Goal: Information Seeking & Learning: Learn about a topic

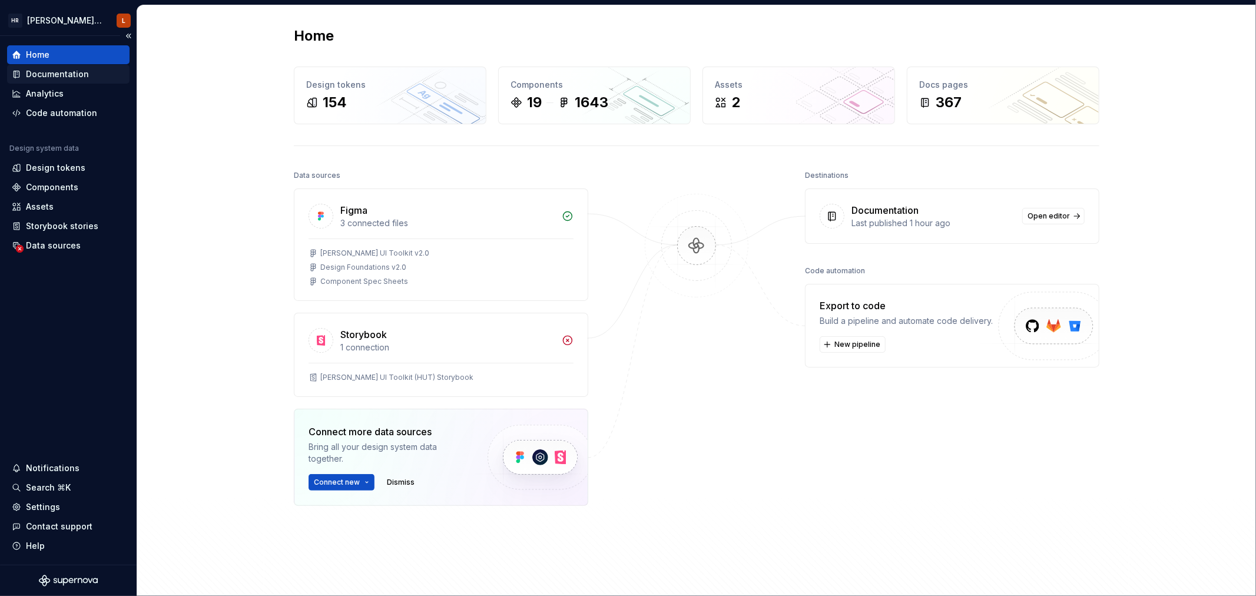
click at [55, 70] on div "Documentation" at bounding box center [57, 74] width 63 height 12
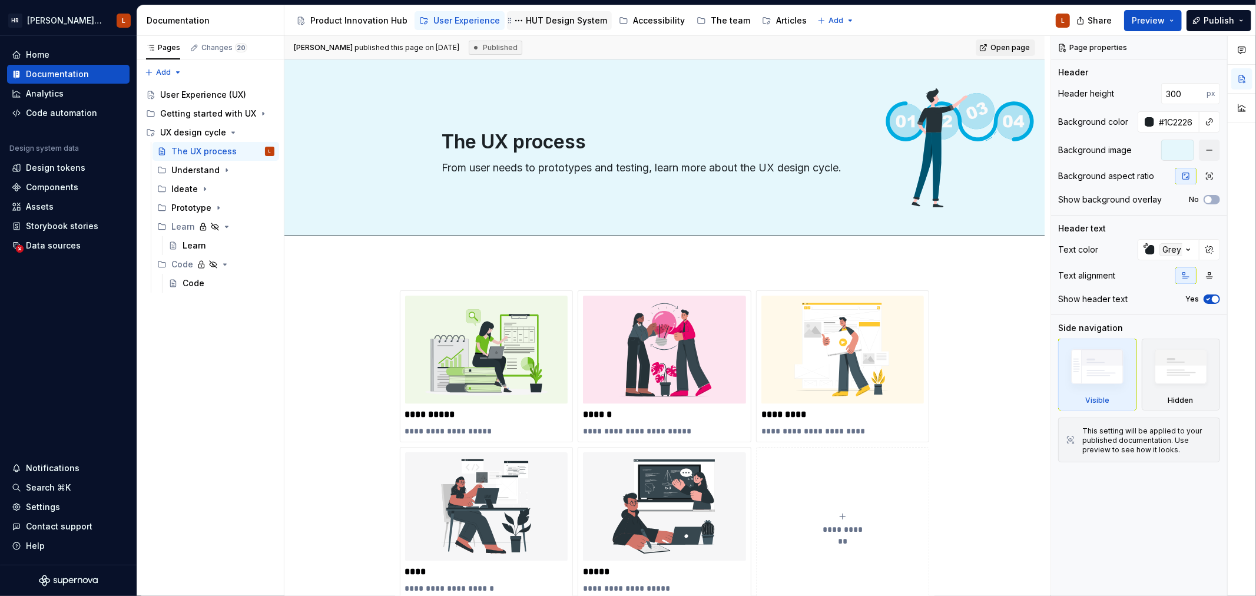
click at [541, 21] on div "HUT Design System" at bounding box center [566, 21] width 81 height 12
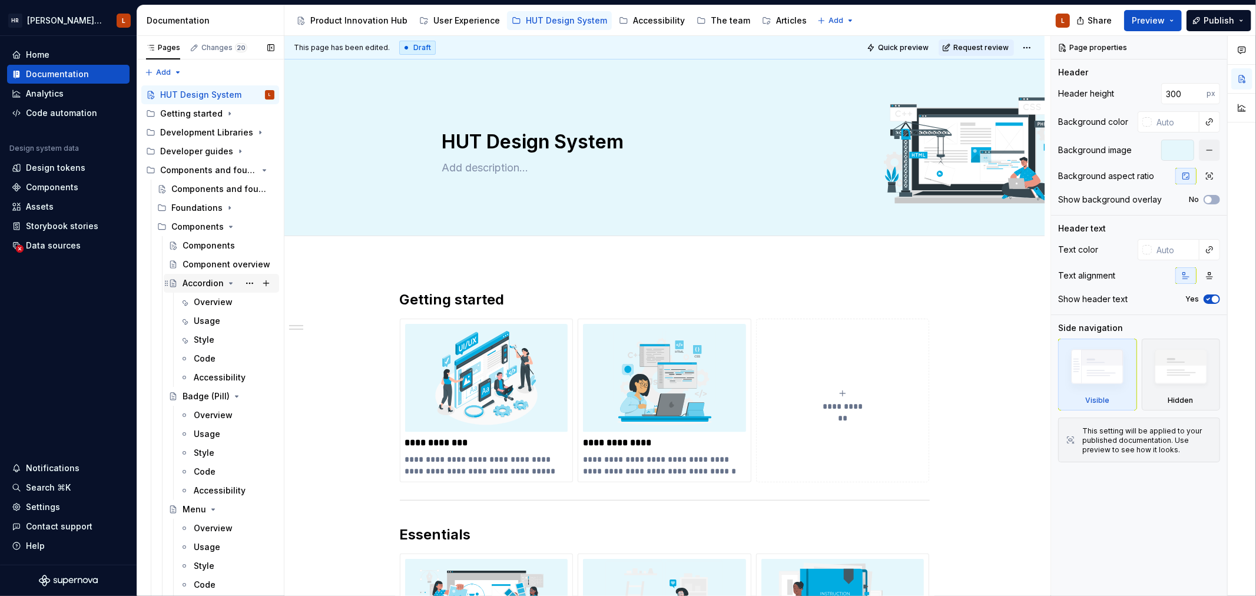
click at [226, 283] on icon "Page tree" at bounding box center [230, 283] width 9 height 9
click at [230, 304] on icon "Page tree" at bounding box center [234, 301] width 9 height 9
click at [216, 318] on icon "Page tree" at bounding box center [213, 320] width 9 height 9
click at [215, 456] on icon "Page tree" at bounding box center [215, 452] width 9 height 9
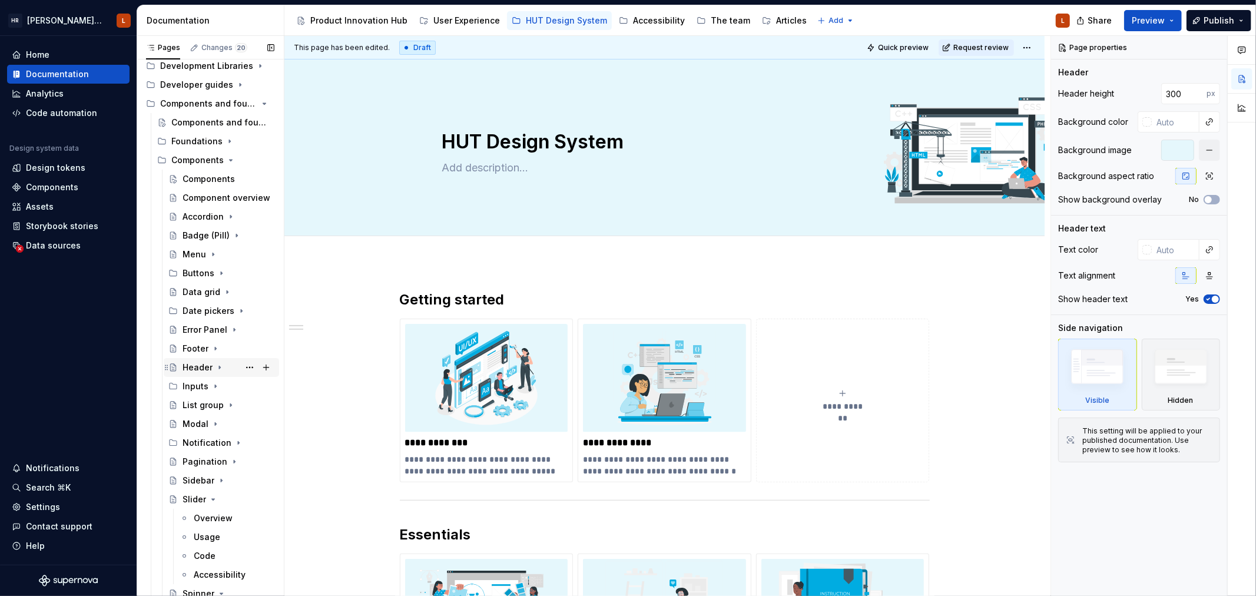
scroll to position [131, 0]
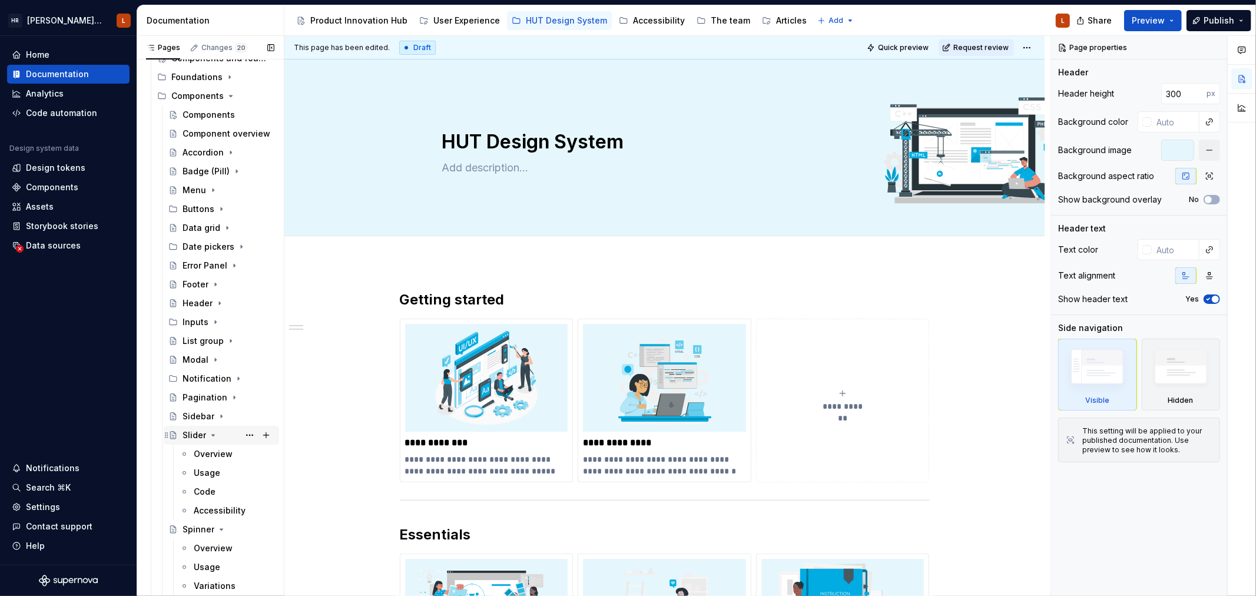
click at [214, 433] on icon "Page tree" at bounding box center [213, 435] width 9 height 9
click at [219, 450] on icon "Page tree" at bounding box center [221, 453] width 9 height 9
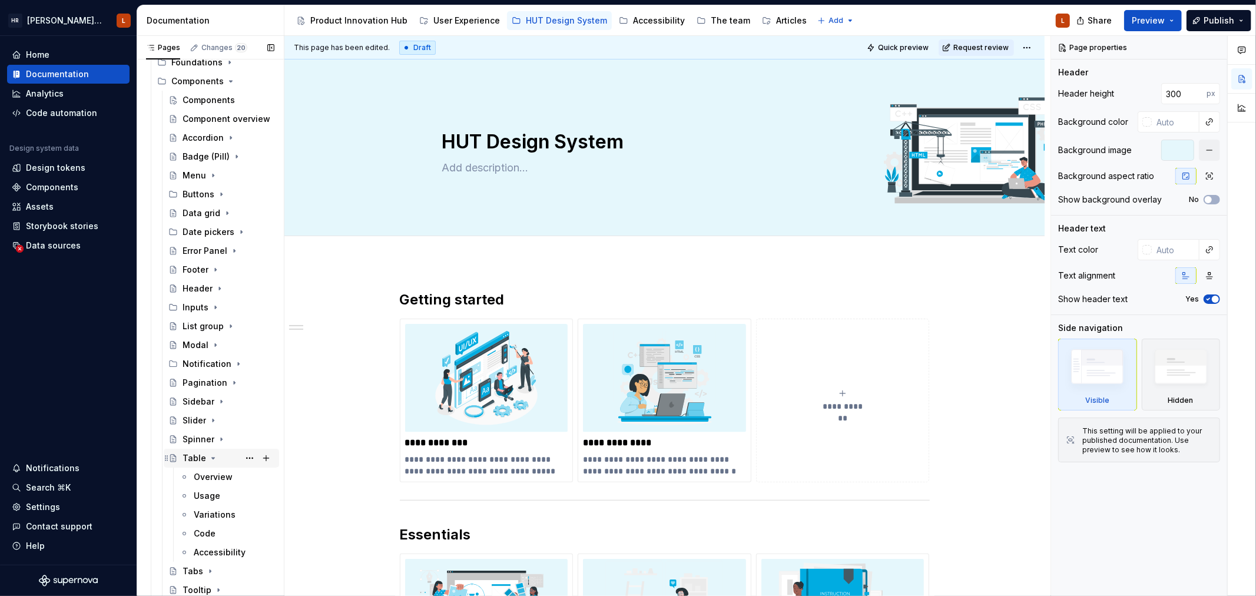
click at [211, 455] on icon "Page tree" at bounding box center [213, 458] width 9 height 9
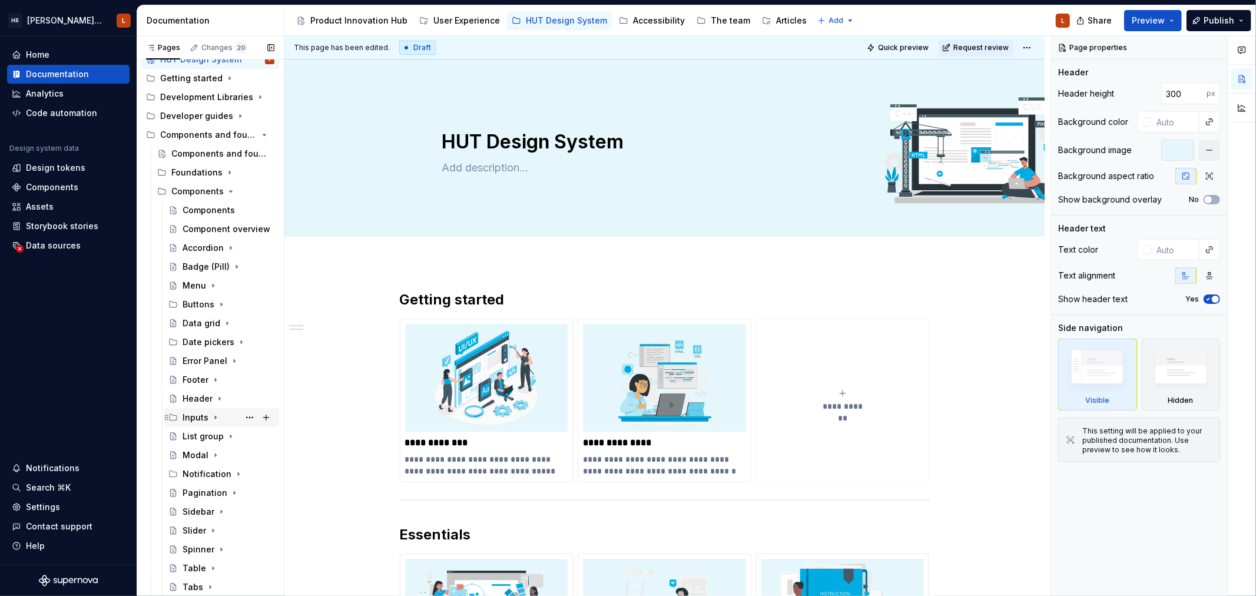
scroll to position [51, 0]
type textarea "*"
